Goal: Find contact information: Find contact information

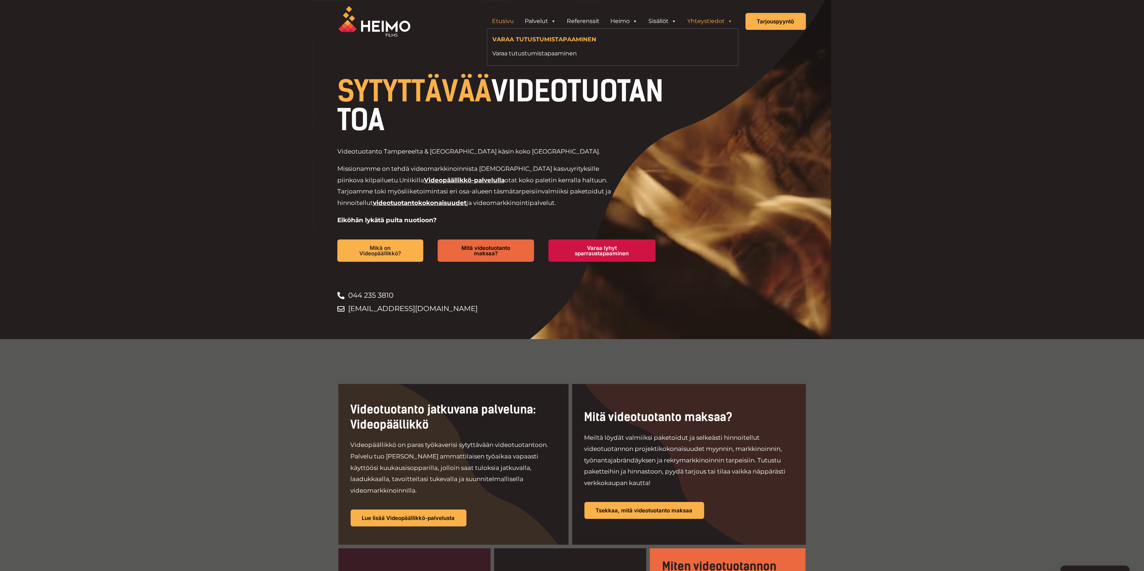
click at [569, 31] on ul "Varaa tutustumistapaaminen Varaa tutustumistapaaminen" at bounding box center [612, 46] width 251 height 37
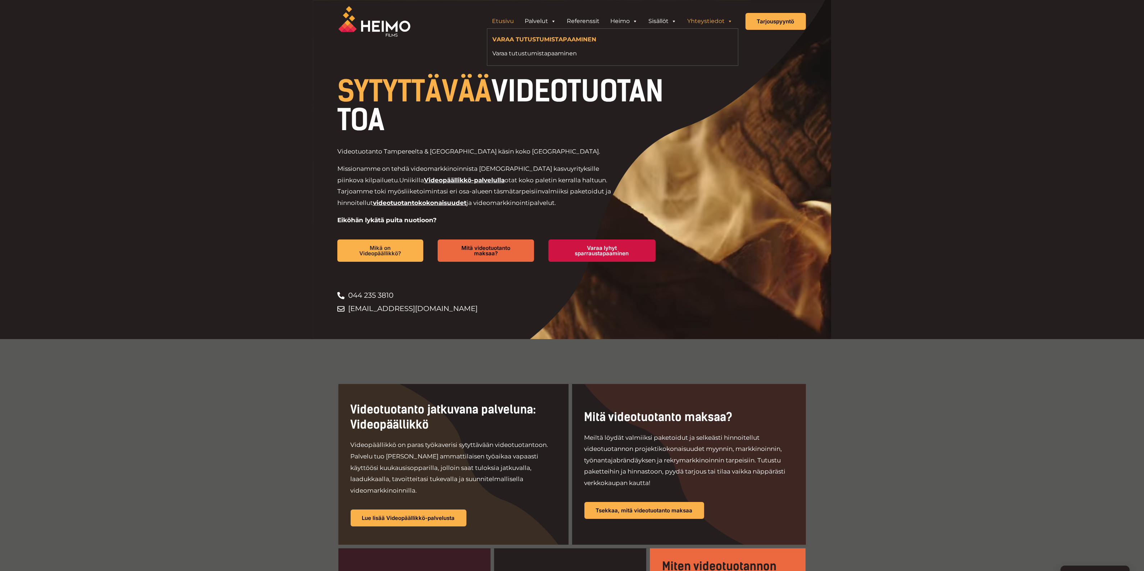
click at [699, 20] on link "Yhteystiedot" at bounding box center [710, 21] width 56 height 14
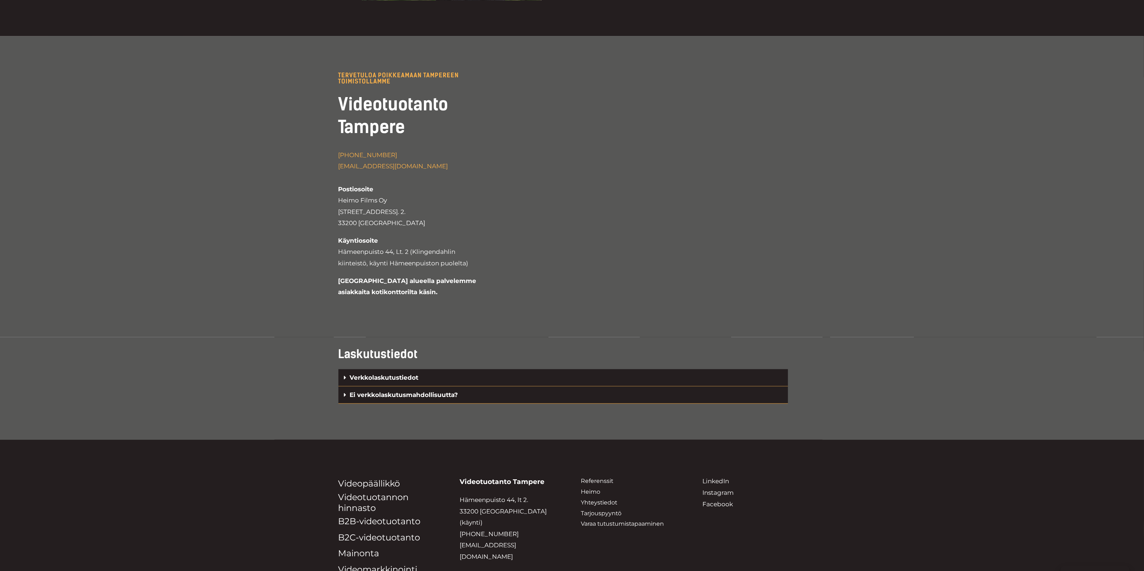
scroll to position [1475, 0]
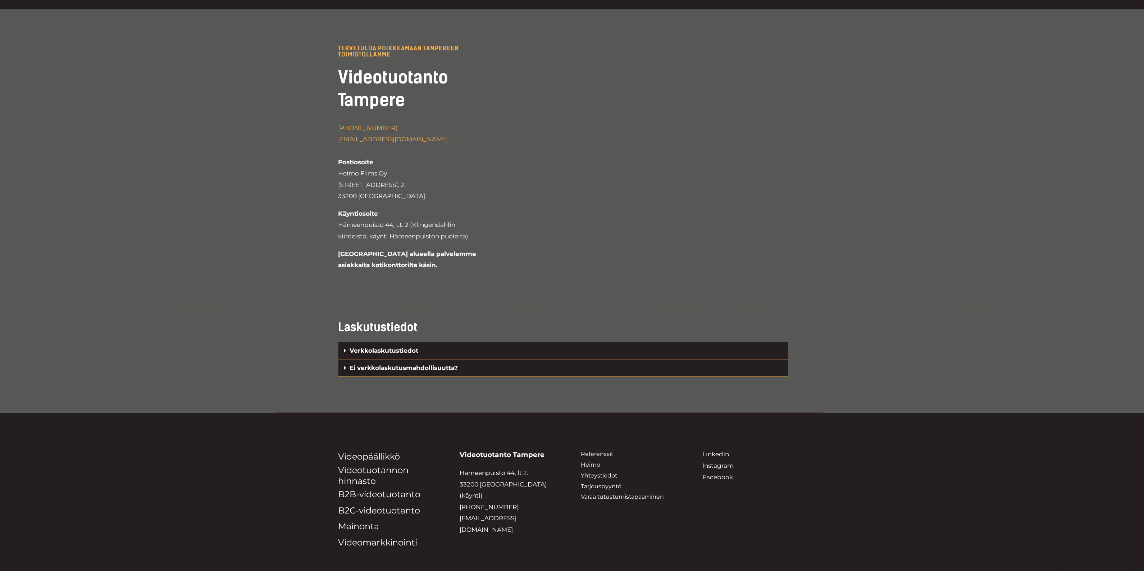
click at [426, 342] on div "Verkkolaskutustiedot" at bounding box center [562, 350] width 449 height 17
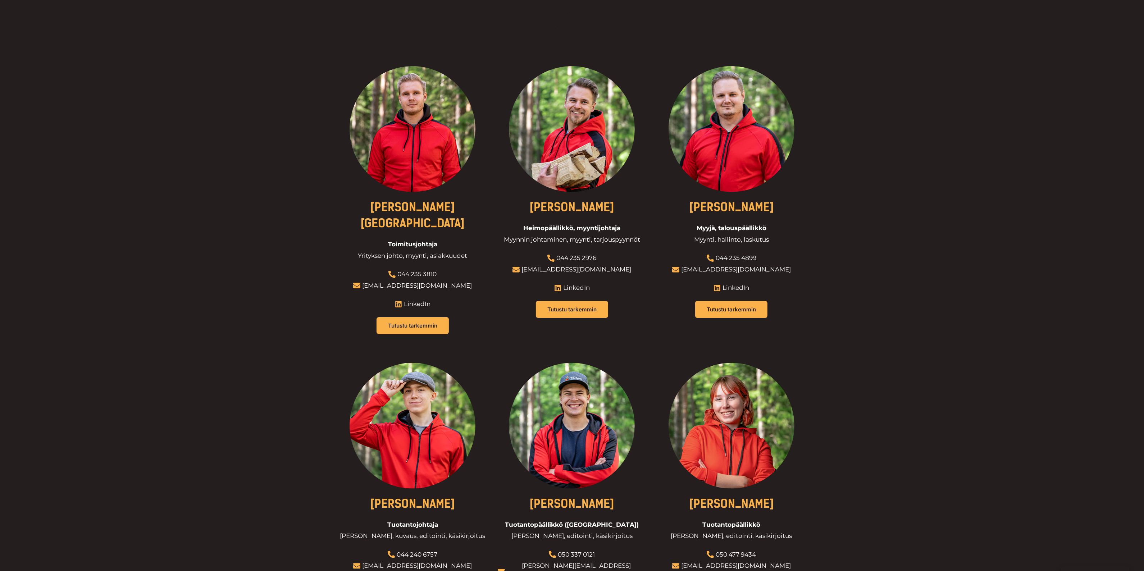
scroll to position [261, 0]
